Goal: Answer question/provide support: Share knowledge or assist other users

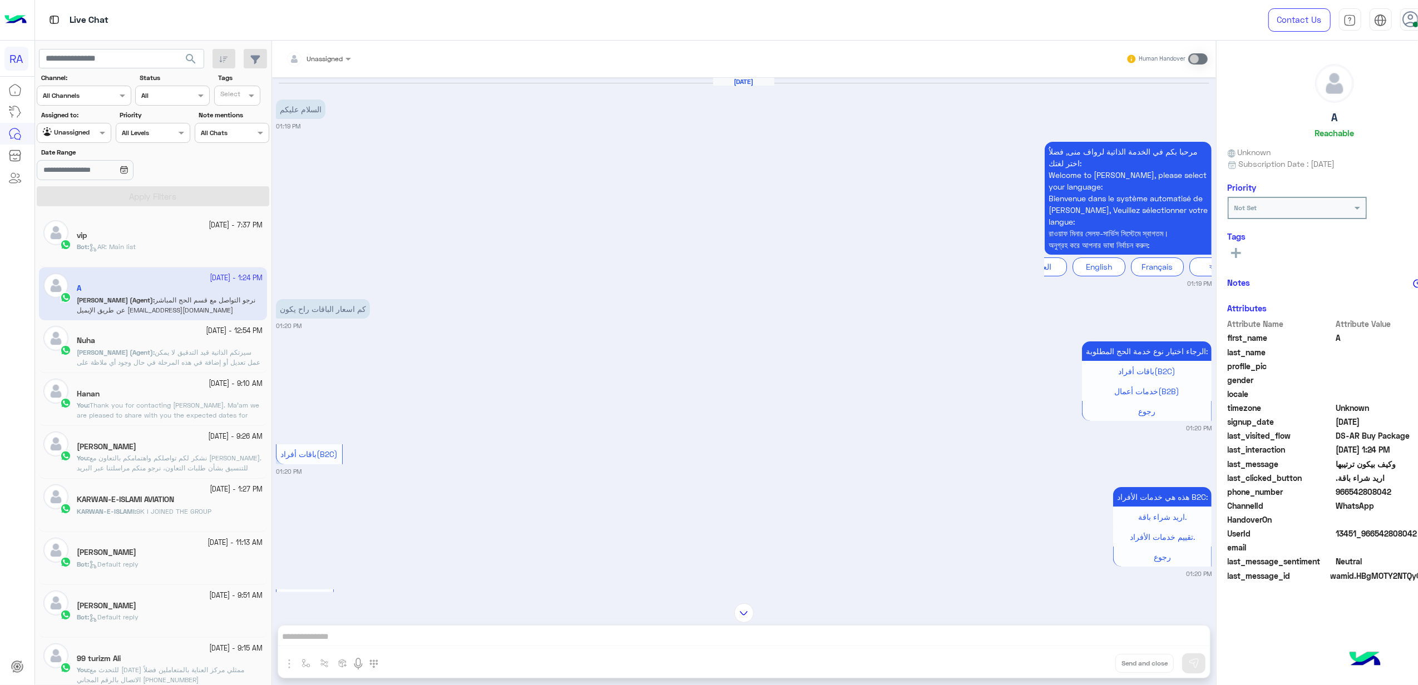
click at [67, 132] on input "text" at bounding box center [61, 132] width 36 height 10
click at [76, 191] on div "Your Inbox" at bounding box center [69, 198] width 65 height 22
click at [78, 180] on input "Date Range" at bounding box center [85, 170] width 96 height 20
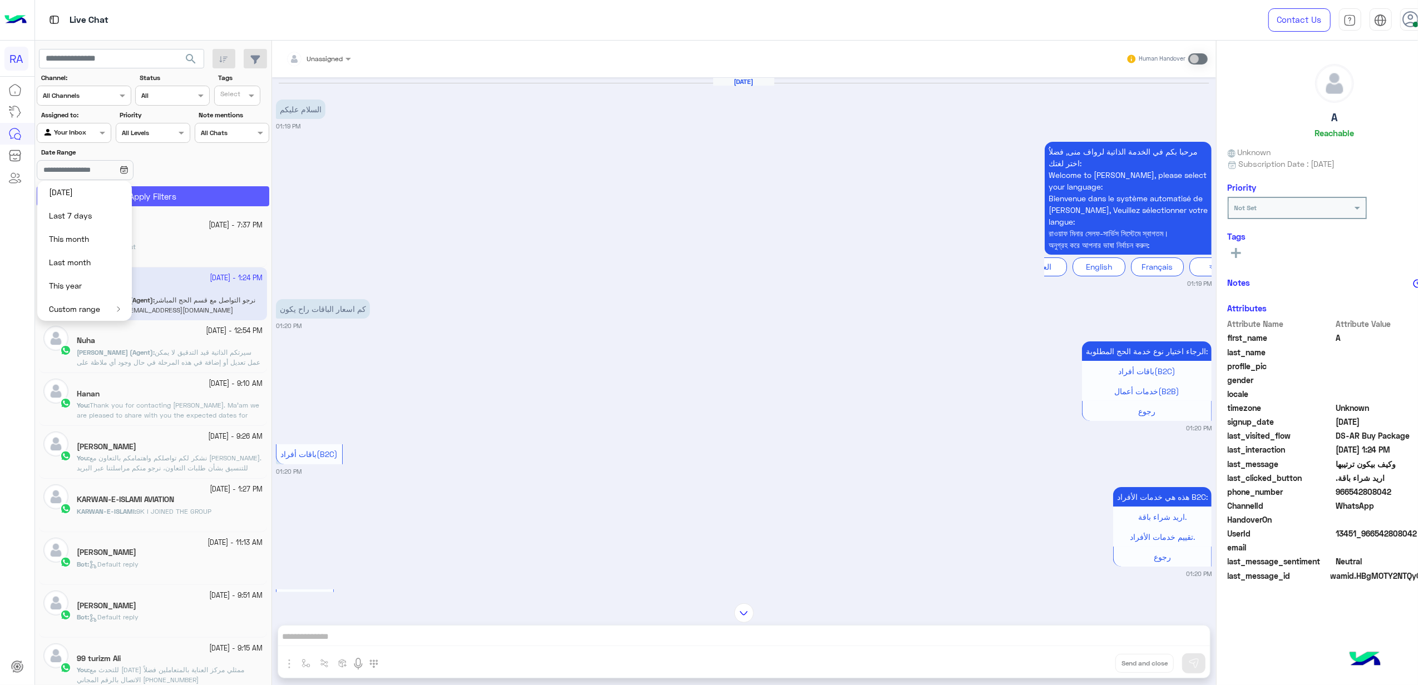
click at [186, 201] on button "Apply Filters" at bounding box center [153, 196] width 232 height 20
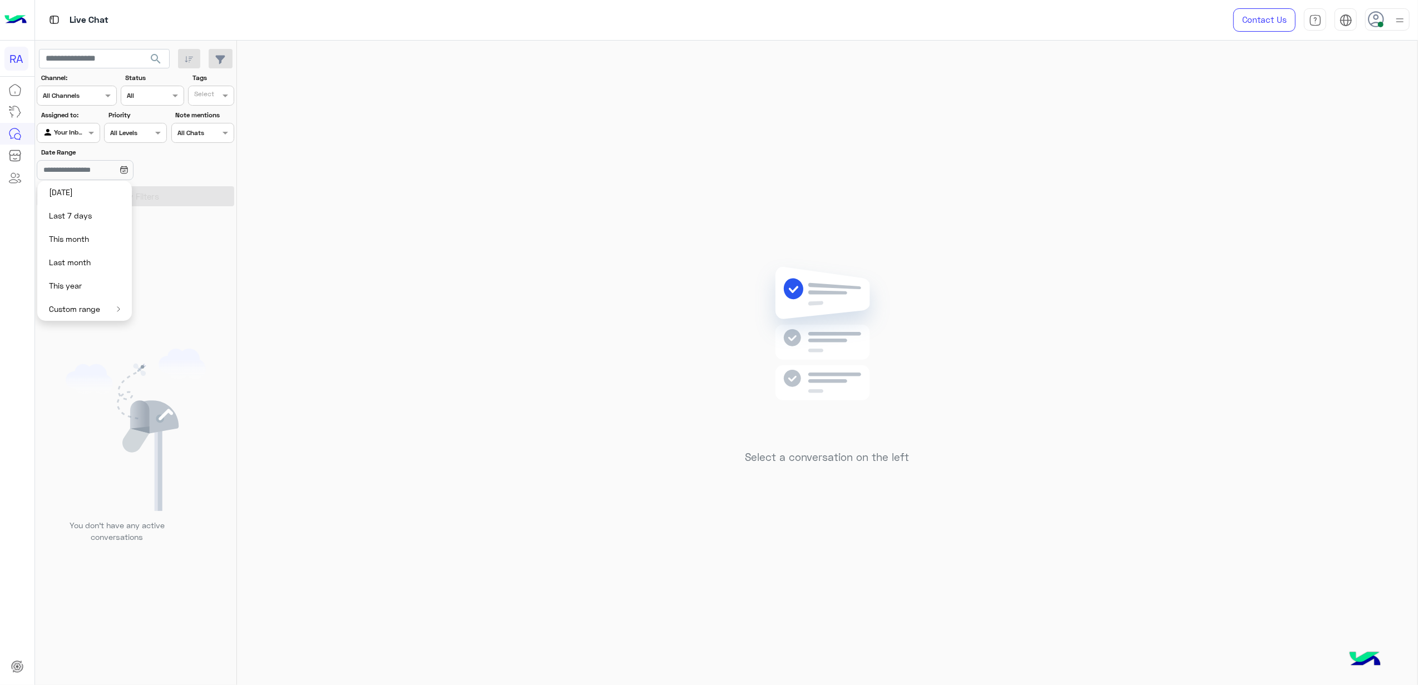
click at [72, 136] on div at bounding box center [68, 131] width 62 height 11
click at [78, 174] on b "Unassigned" at bounding box center [75, 175] width 42 height 9
click at [138, 196] on button "Apply Filters" at bounding box center [135, 196] width 197 height 20
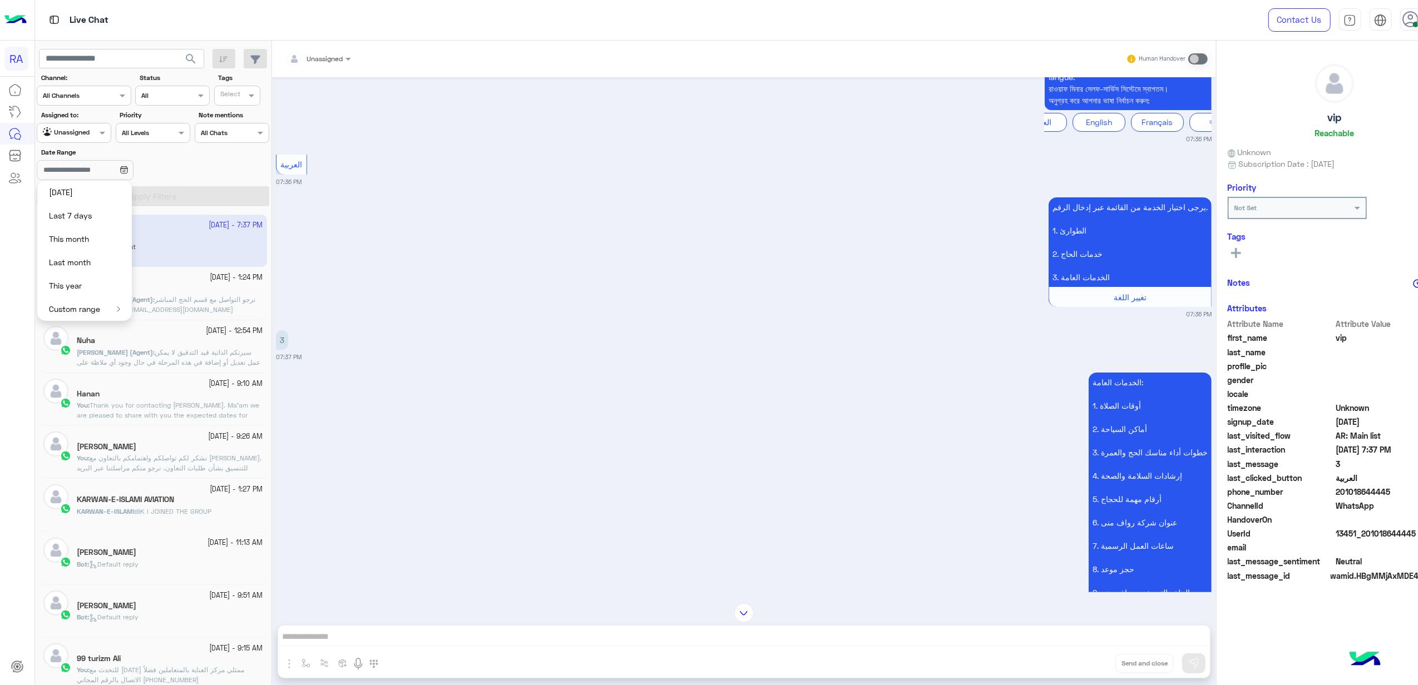
scroll to position [65, 0]
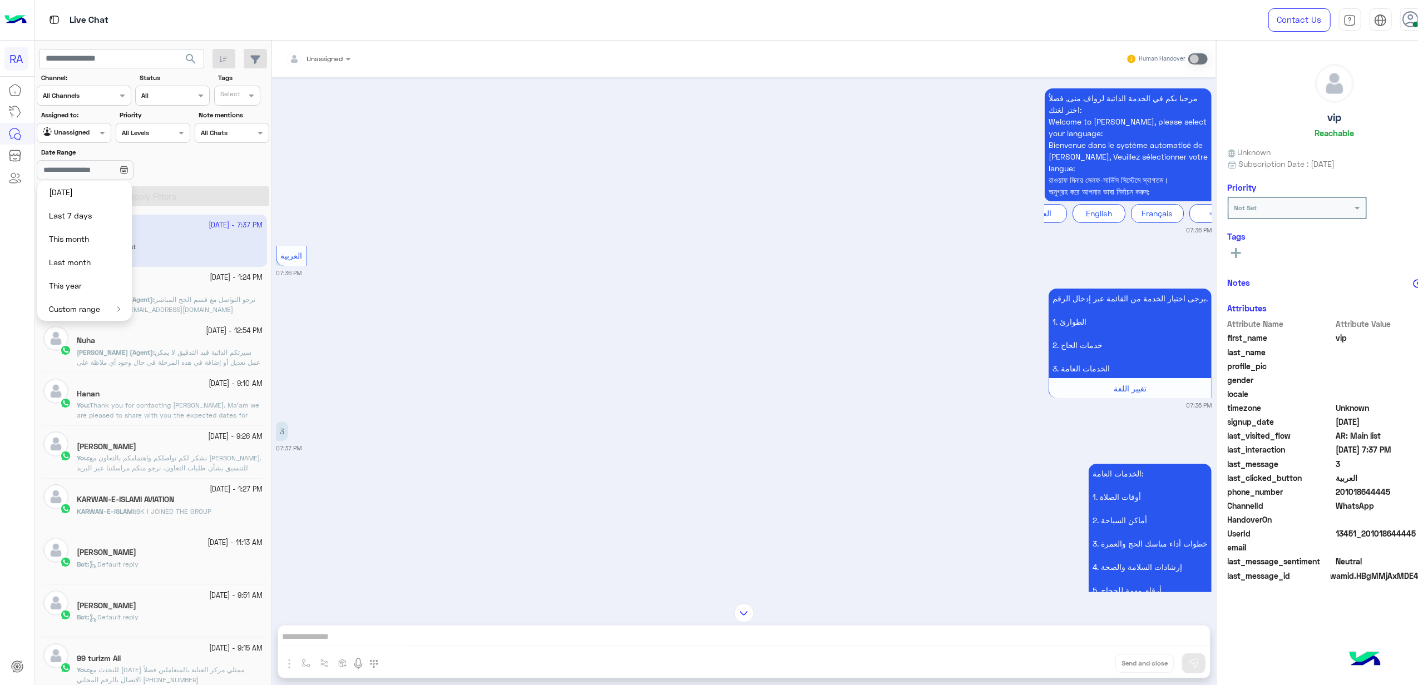
click at [457, 270] on div "العربية 07:36 PM" at bounding box center [743, 260] width 935 height 34
click at [143, 247] on app-inbox-user "[DATE] - 7:37 PM vip Bot : [GEOGRAPHIC_DATA]: Main list" at bounding box center [153, 241] width 228 height 52
click at [184, 344] on div "Nuha" at bounding box center [170, 342] width 186 height 12
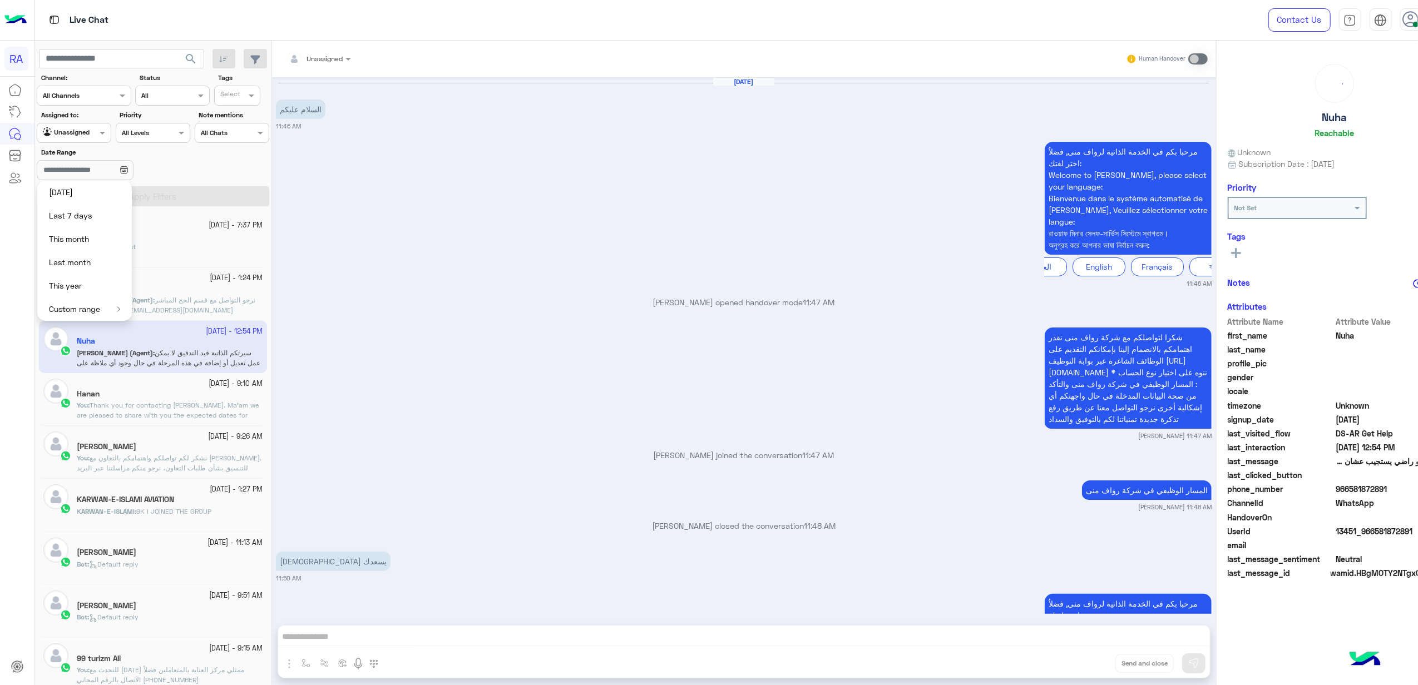
scroll to position [678, 0]
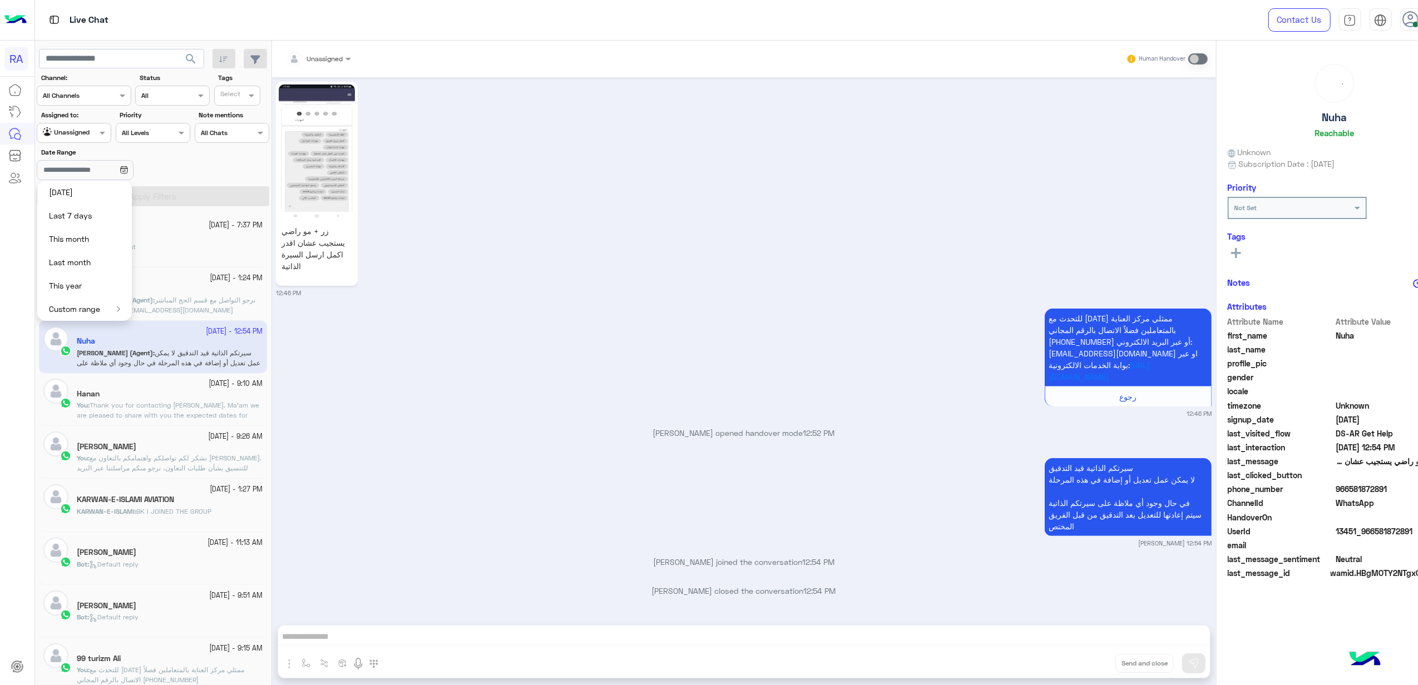
click at [209, 225] on small "[DATE] - 7:37 PM" at bounding box center [236, 225] width 54 height 11
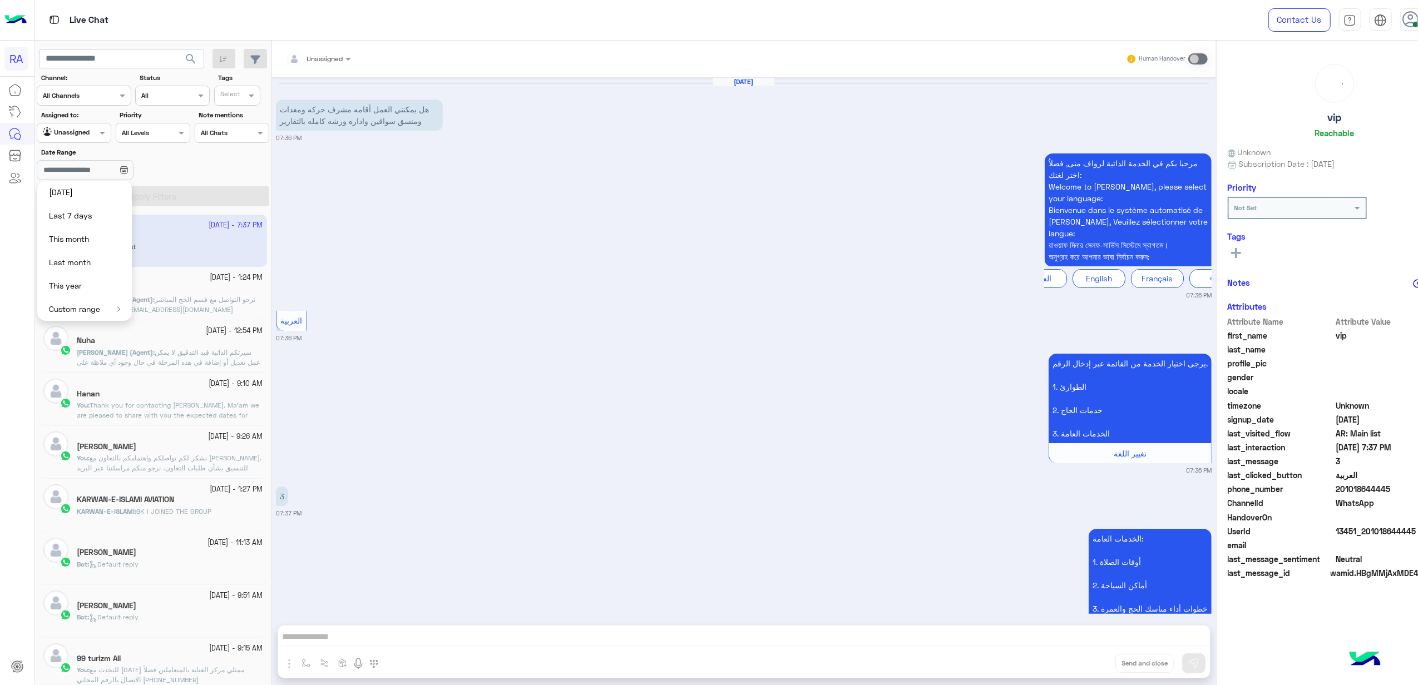
scroll to position [214, 0]
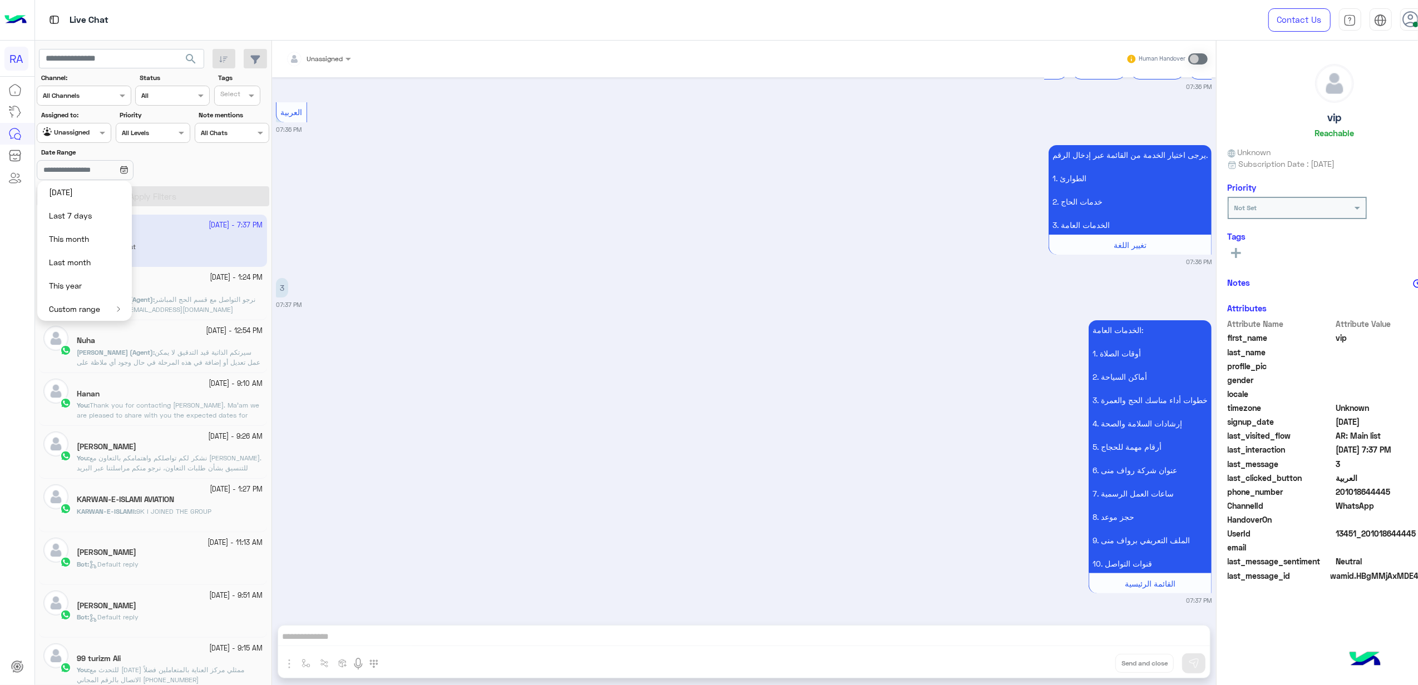
click at [434, 303] on small "07:37 PM" at bounding box center [743, 304] width 935 height 9
